Goal: Transaction & Acquisition: Purchase product/service

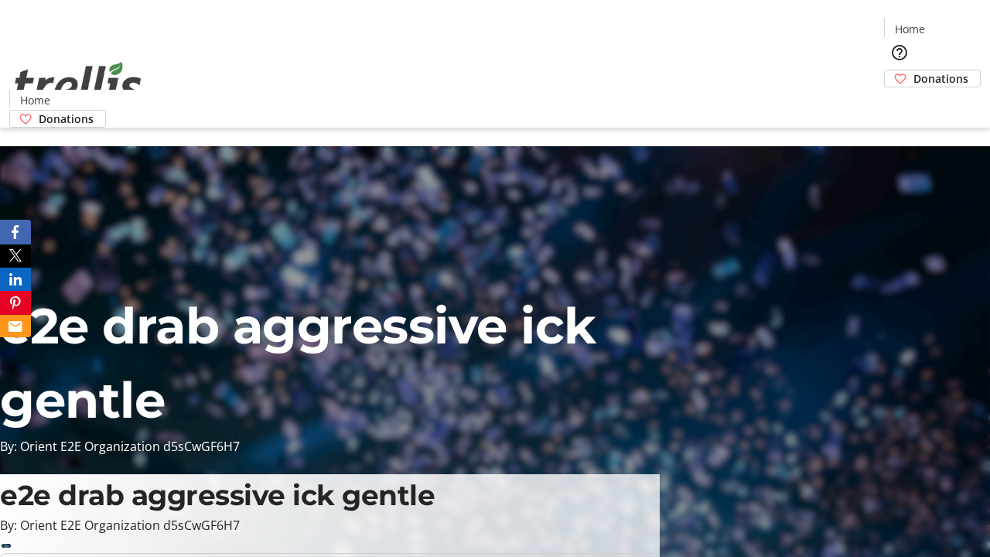
click at [913, 70] on span "Donations" at bounding box center [940, 78] width 55 height 16
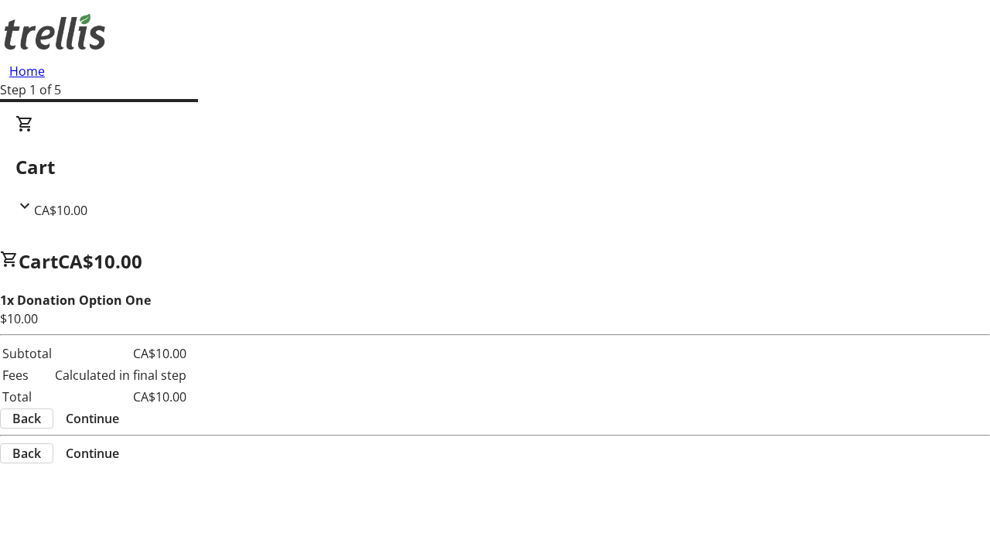
select select "CA"
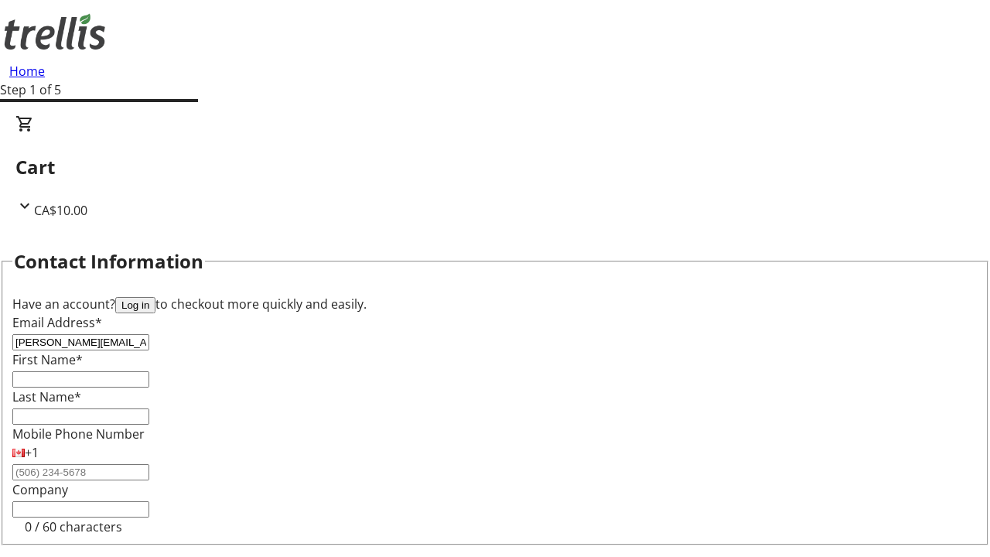
type input "[PERSON_NAME][EMAIL_ADDRESS][DOMAIN_NAME]"
type input "[PERSON_NAME]"
type input "[STREET_ADDRESS][PERSON_NAME]"
type input "Kelowna"
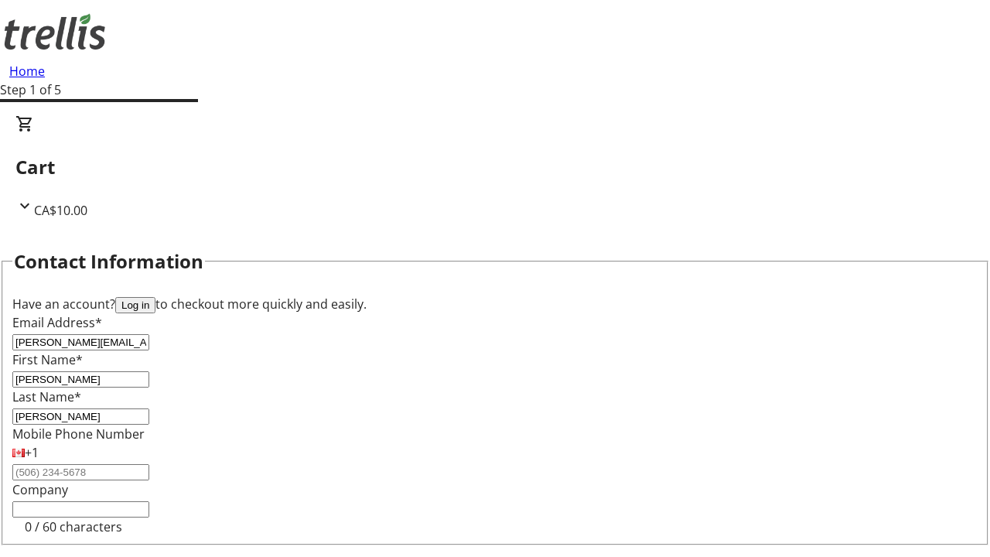
select select "BC"
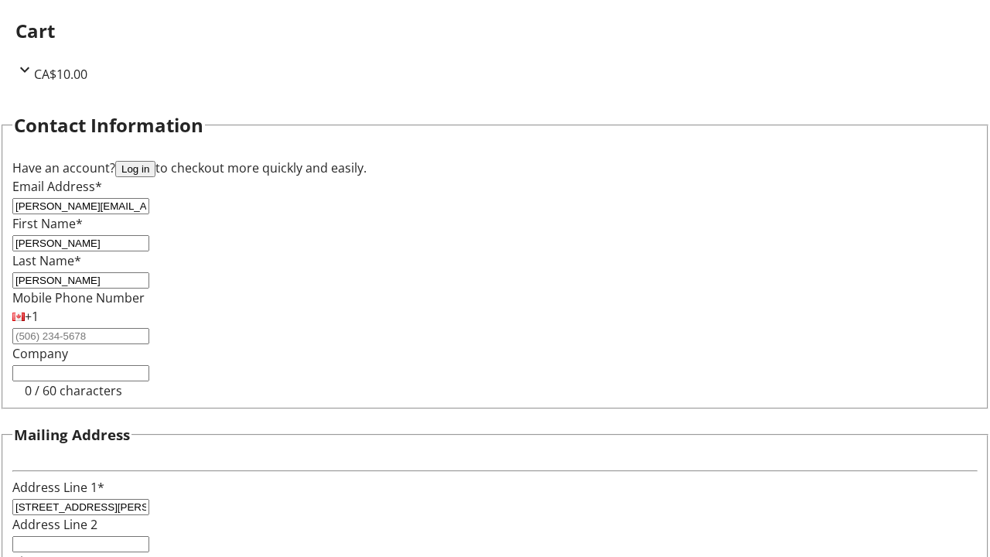
type input "Kelowna"
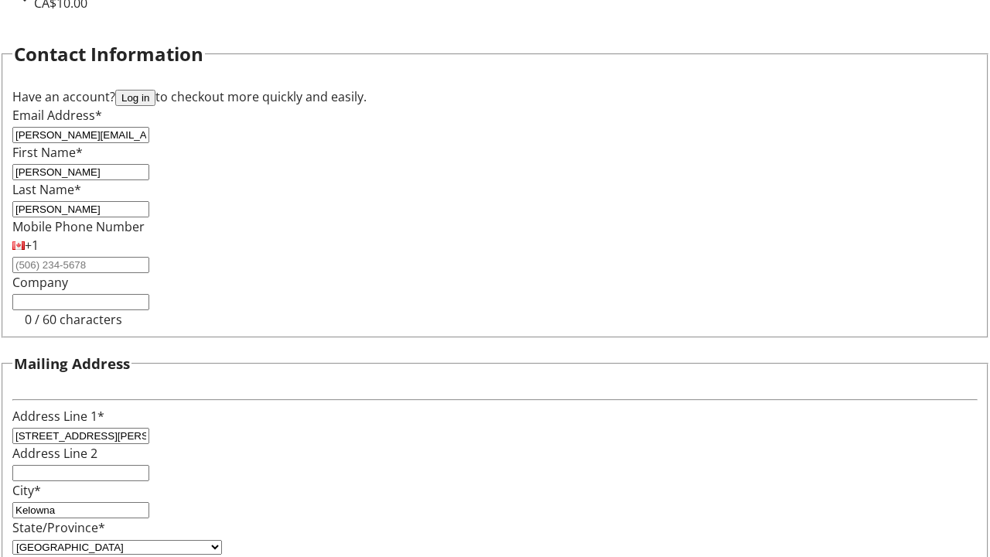
type input "V1Y 0C2"
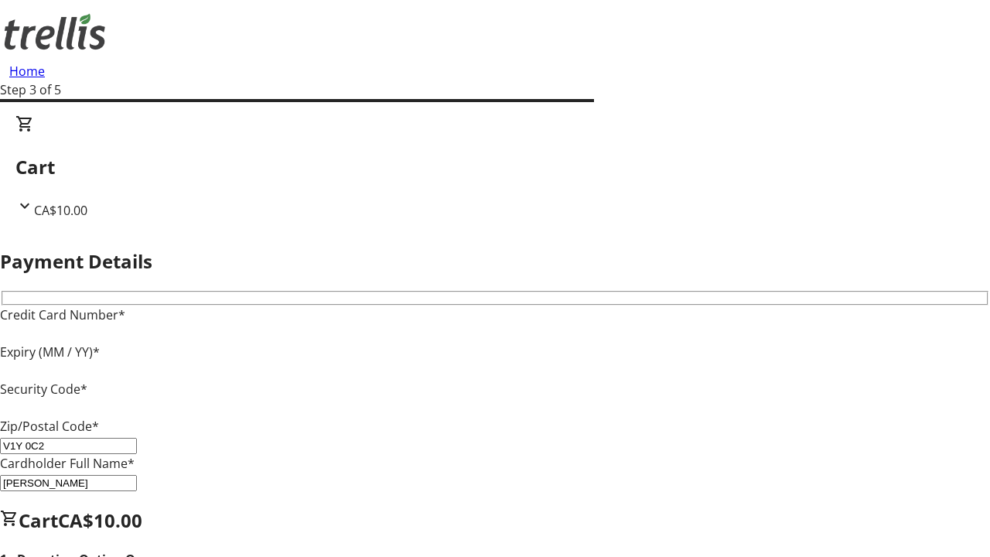
type input "V1Y 0C2"
